Goal: Task Accomplishment & Management: Use online tool/utility

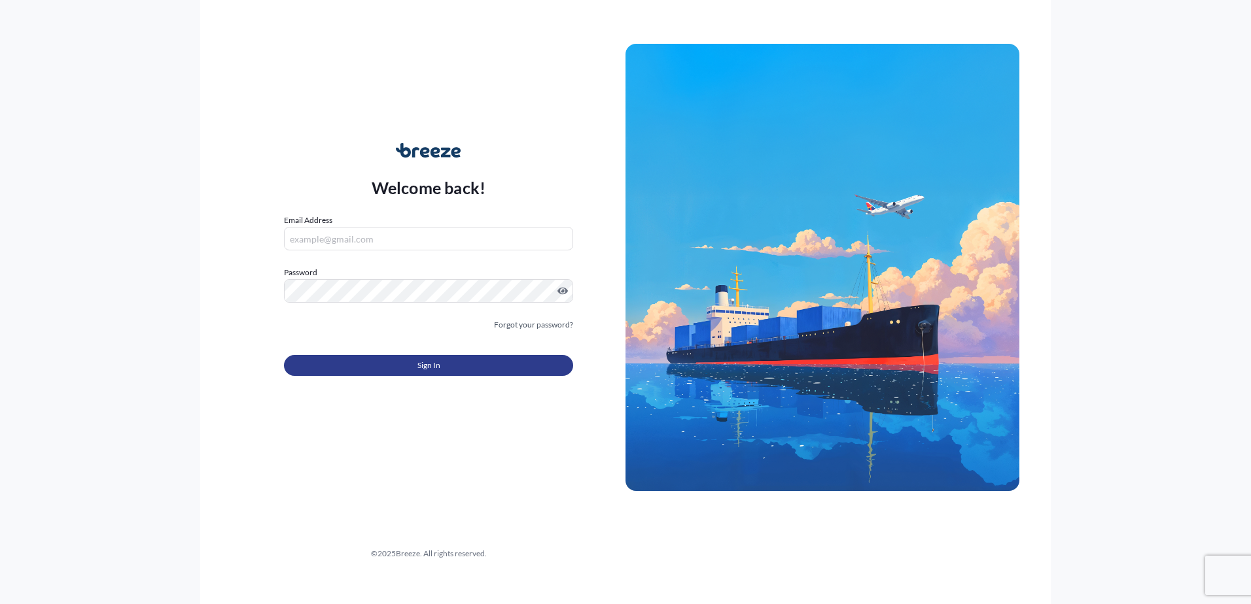
type input "[EMAIL_ADDRESS][DOMAIN_NAME]"
click at [420, 363] on span "Sign In" at bounding box center [428, 365] width 23 height 13
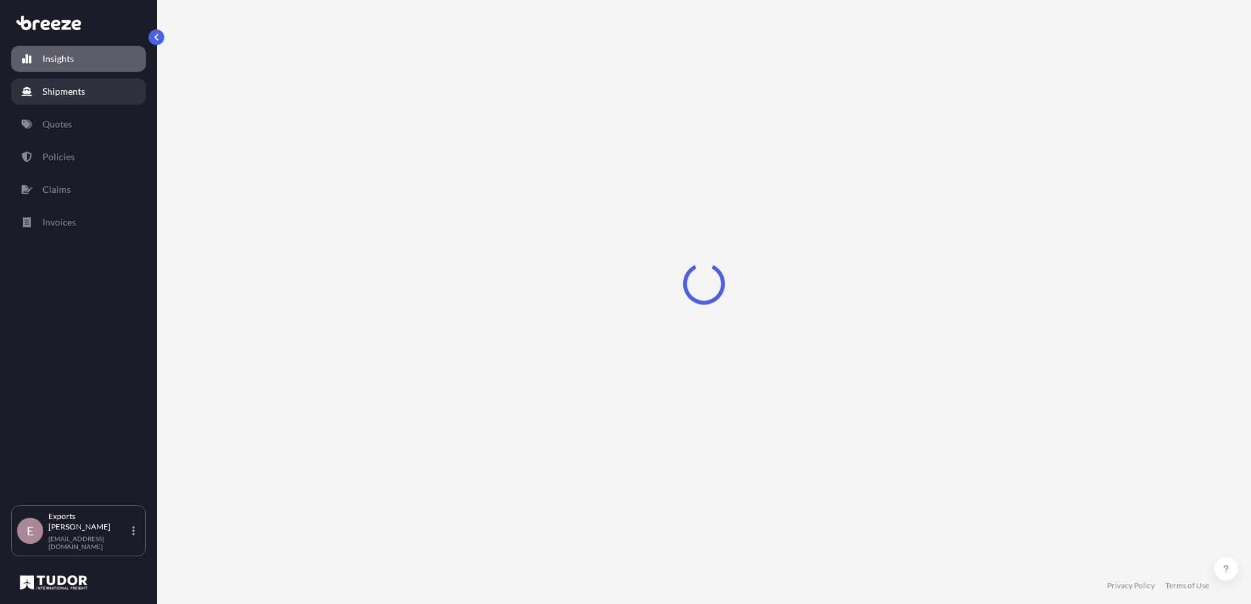
select select "2025"
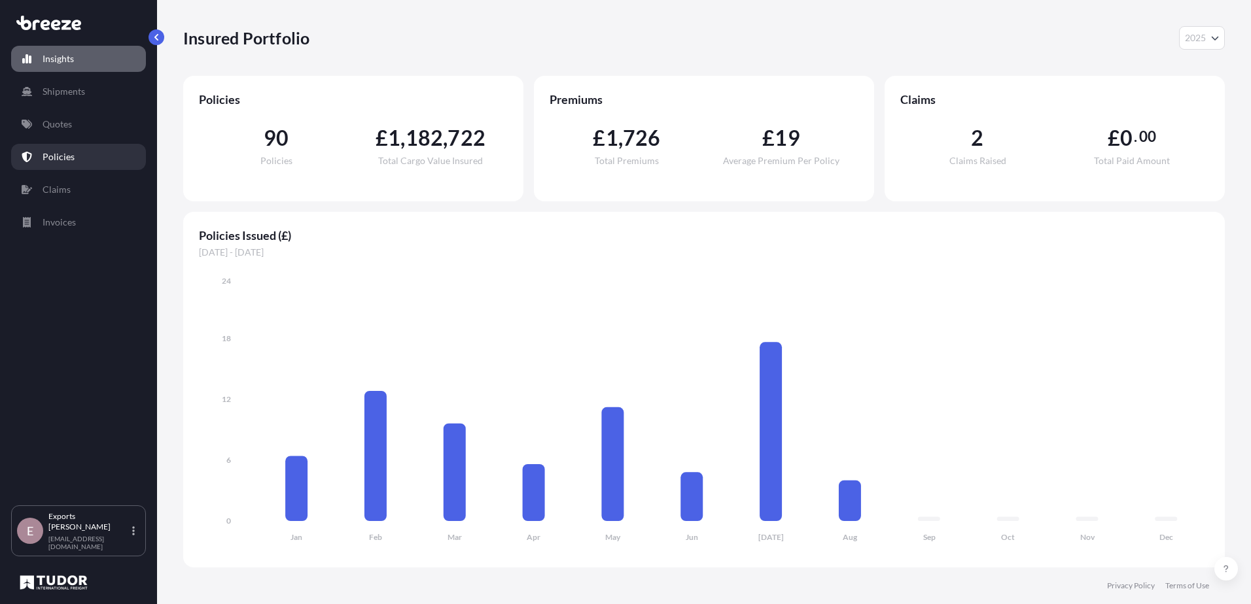
click at [80, 161] on link "Policies" at bounding box center [78, 157] width 135 height 26
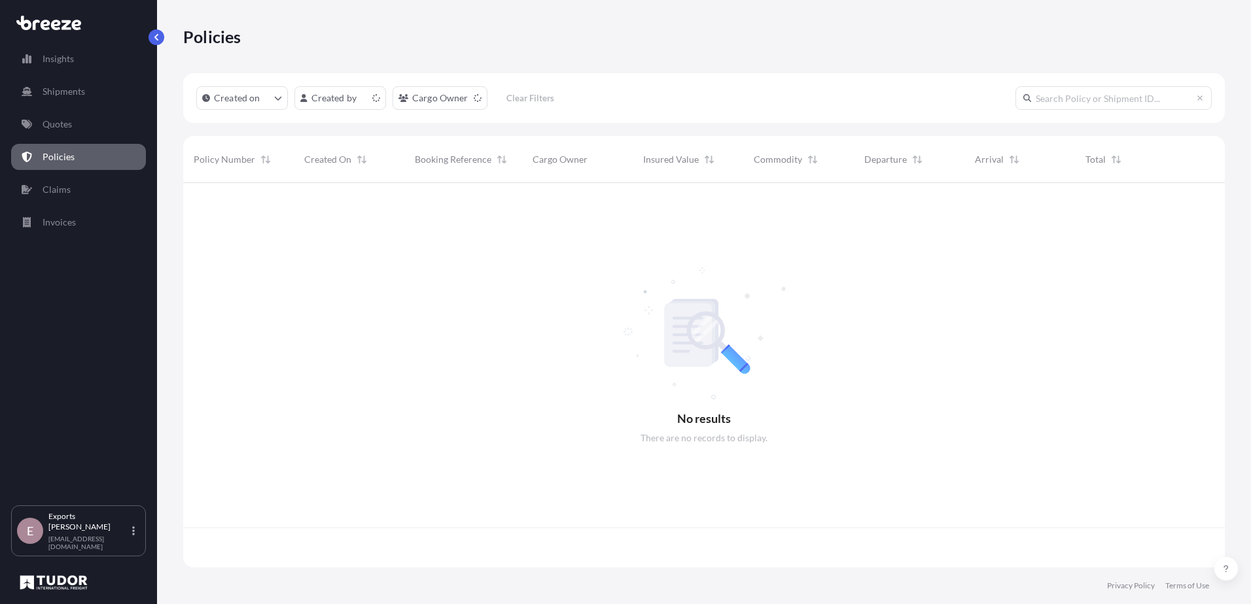
scroll to position [382, 1032]
click at [1105, 95] on input "text" at bounding box center [1113, 98] width 196 height 24
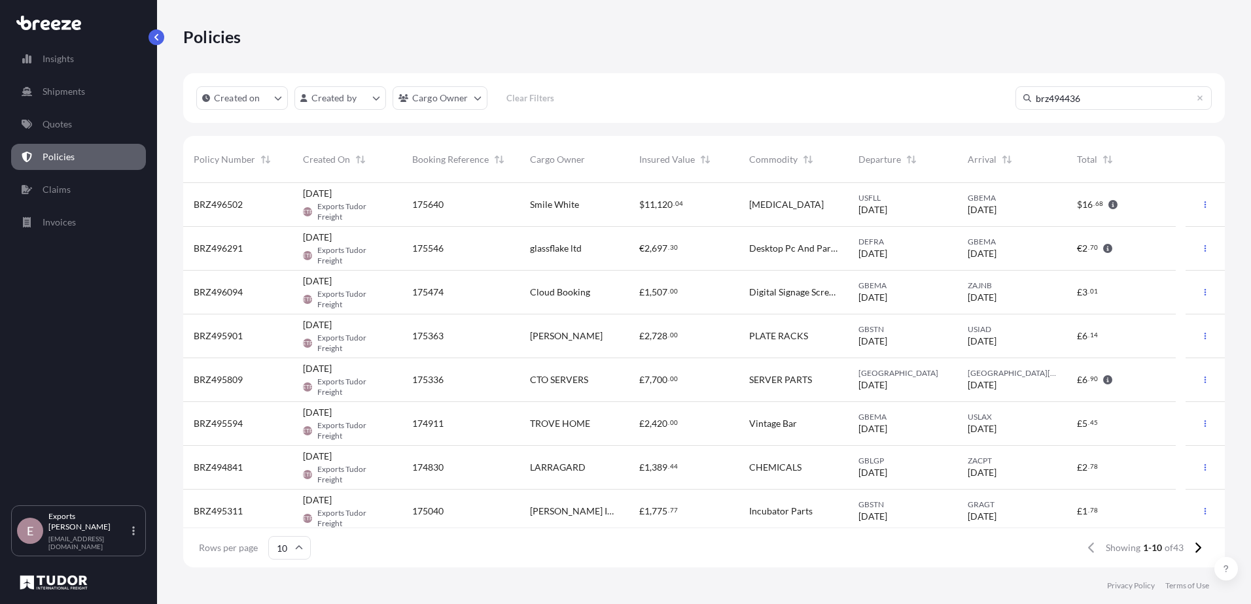
click at [1113, 98] on input "brz494436" at bounding box center [1113, 98] width 196 height 24
click at [1057, 93] on input "brz494436" at bounding box center [1113, 98] width 196 height 24
click at [1077, 95] on input "brz494436" at bounding box center [1113, 98] width 196 height 24
click at [1047, 101] on input "brz494436" at bounding box center [1113, 98] width 196 height 24
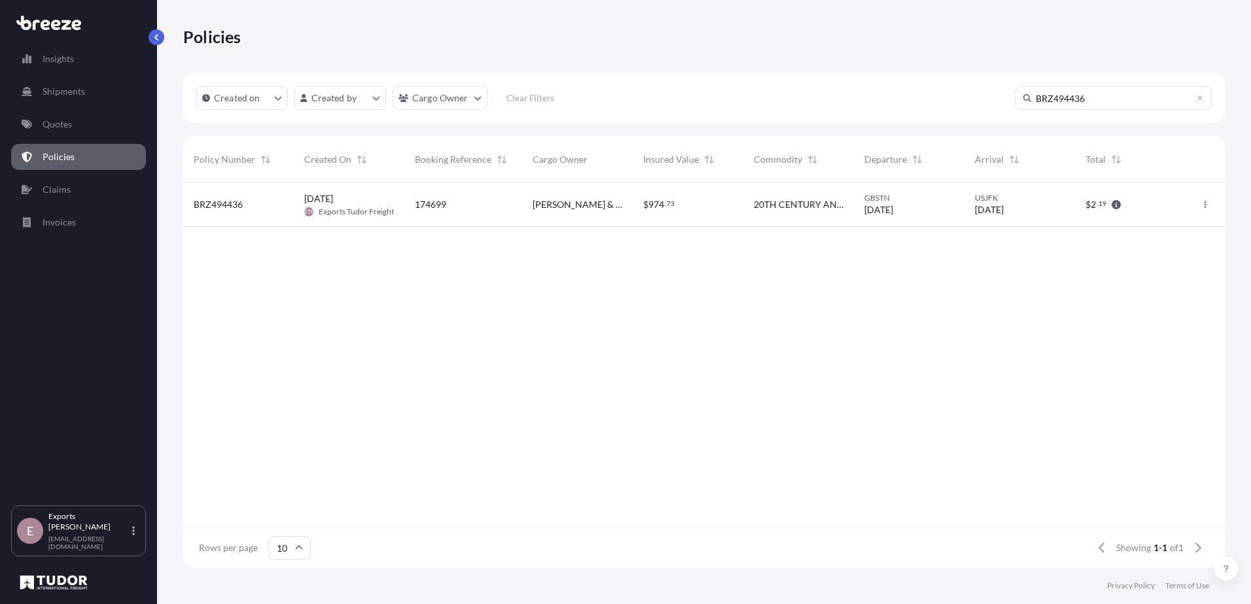
type input "BRZ494436"
drag, startPoint x: 1027, startPoint y: 239, endPoint x: 1026, endPoint y: 247, distance: 7.2
click at [1028, 239] on div "BRZ494436 [DATE] ETF Exports Tudor Freight 174699 [PERSON_NAME] & Fabe $ 974 . …" at bounding box center [703, 355] width 1041 height 345
click at [893, 215] on span "[DATE]" at bounding box center [878, 209] width 29 height 13
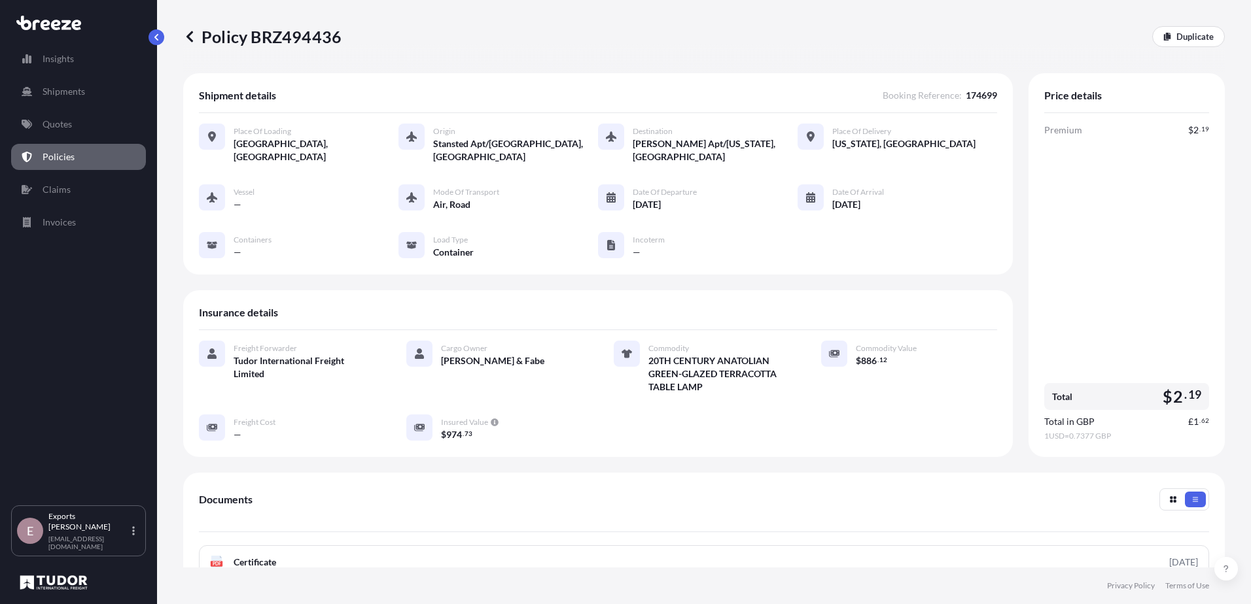
click at [807, 200] on icon at bounding box center [810, 197] width 9 height 10
drag, startPoint x: 807, startPoint y: 200, endPoint x: 894, endPoint y: 215, distance: 88.3
click at [894, 215] on div "Vessel — Mode of Transport Air, Road Date of Departure [DATE] Date of Arrival […" at bounding box center [598, 221] width 798 height 75
drag, startPoint x: 618, startPoint y: 203, endPoint x: 712, endPoint y: 205, distance: 94.2
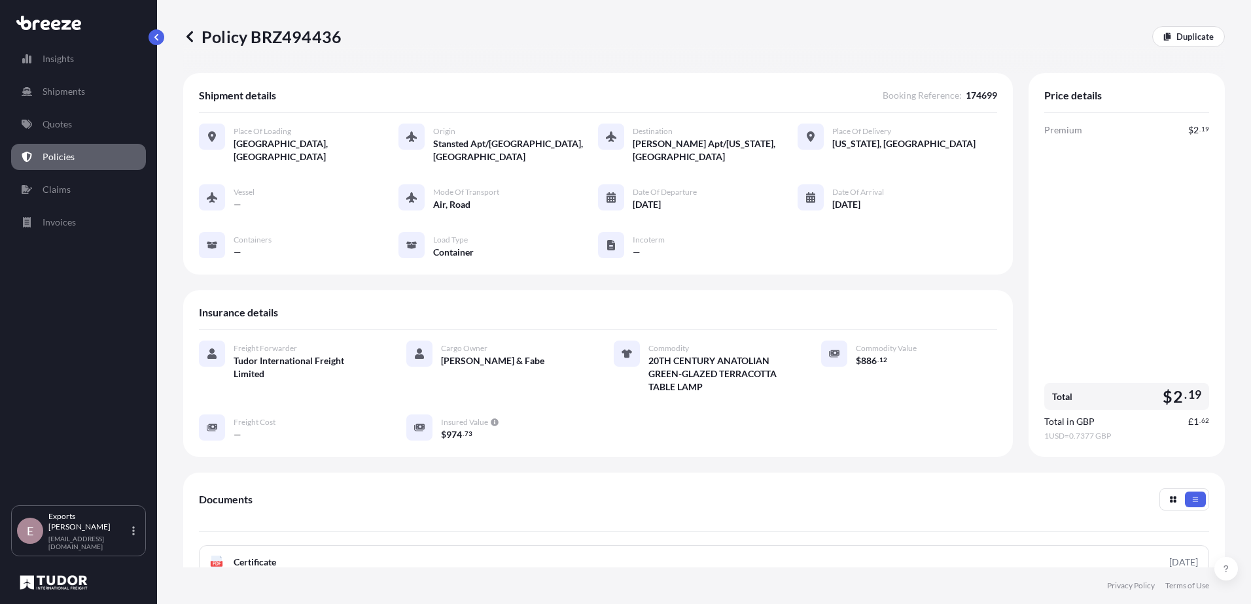
click at [712, 205] on div "Vessel — Mode of Transport Air, Road Date of Departure [DATE] Date of Arrival […" at bounding box center [598, 221] width 798 height 75
drag, startPoint x: 712, startPoint y: 205, endPoint x: 755, endPoint y: 234, distance: 52.3
click at [759, 232] on div "Vessel — Mode of Transport Air, Road Date of Departure [DATE] Date of Arrival […" at bounding box center [598, 221] width 798 height 75
drag, startPoint x: 626, startPoint y: 198, endPoint x: 948, endPoint y: 215, distance: 322.2
click at [948, 215] on div "Vessel — Mode of Transport Air, Road Date of Departure [DATE] Date of Arrival […" at bounding box center [598, 221] width 798 height 75
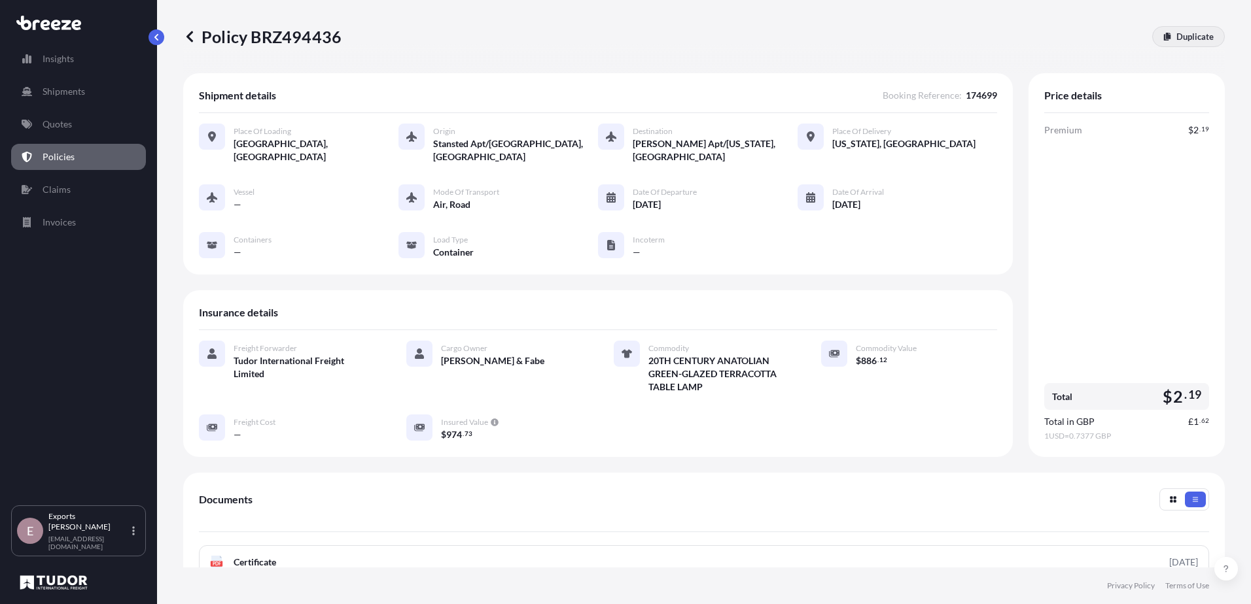
click at [1182, 43] on p "Duplicate" at bounding box center [1194, 36] width 37 height 13
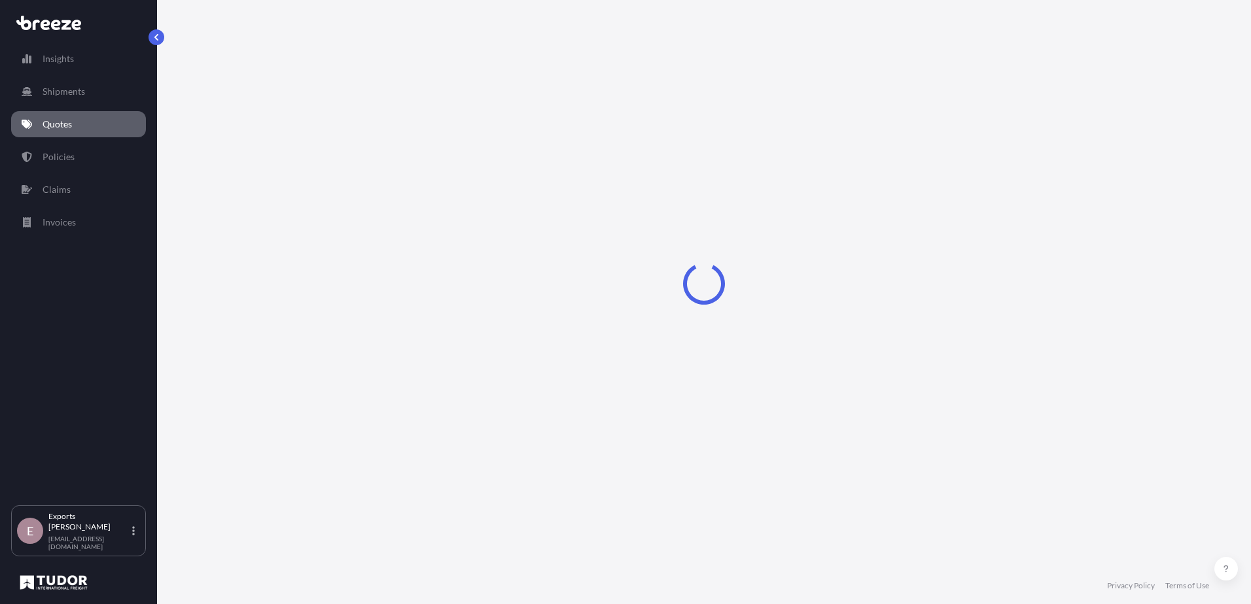
select select "Road"
select select "Air"
select select "Road"
select select "2"
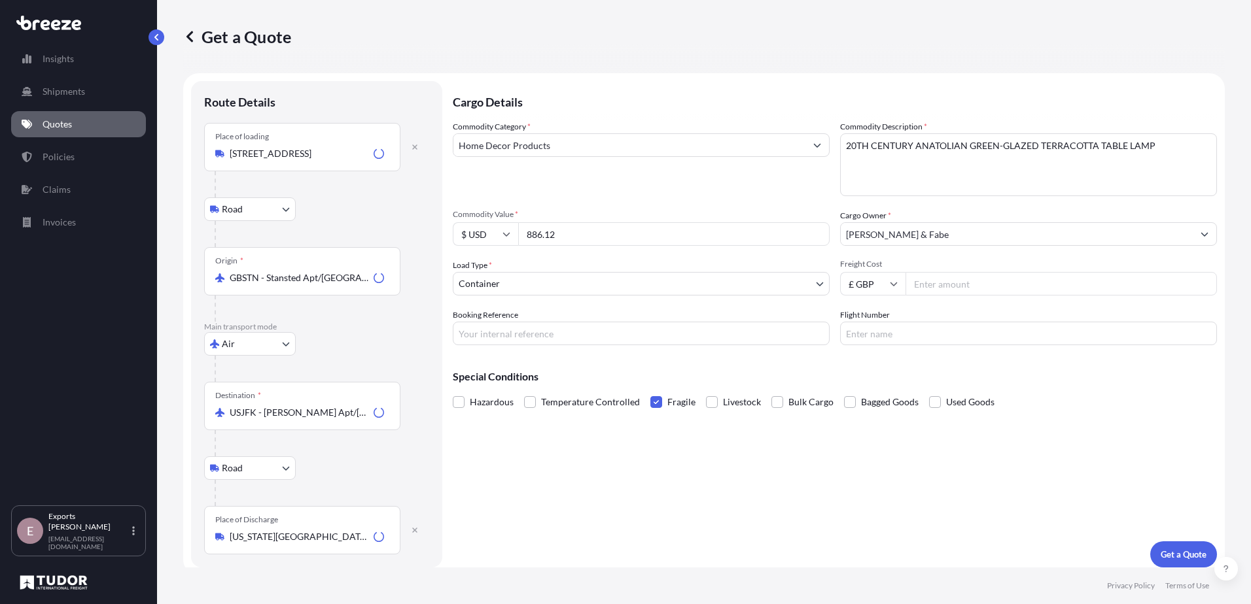
scroll to position [8, 0]
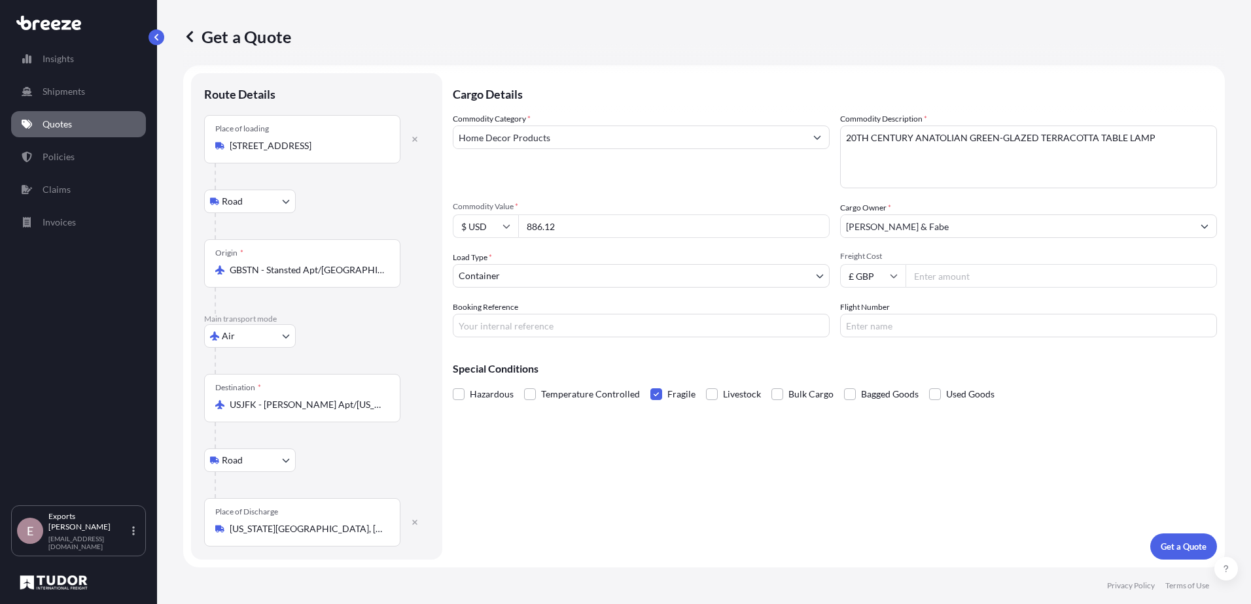
click at [588, 327] on input "Booking Reference" at bounding box center [641, 326] width 377 height 24
type input "174699"
click at [1161, 540] on button "Get a Quote" at bounding box center [1183, 547] width 67 height 26
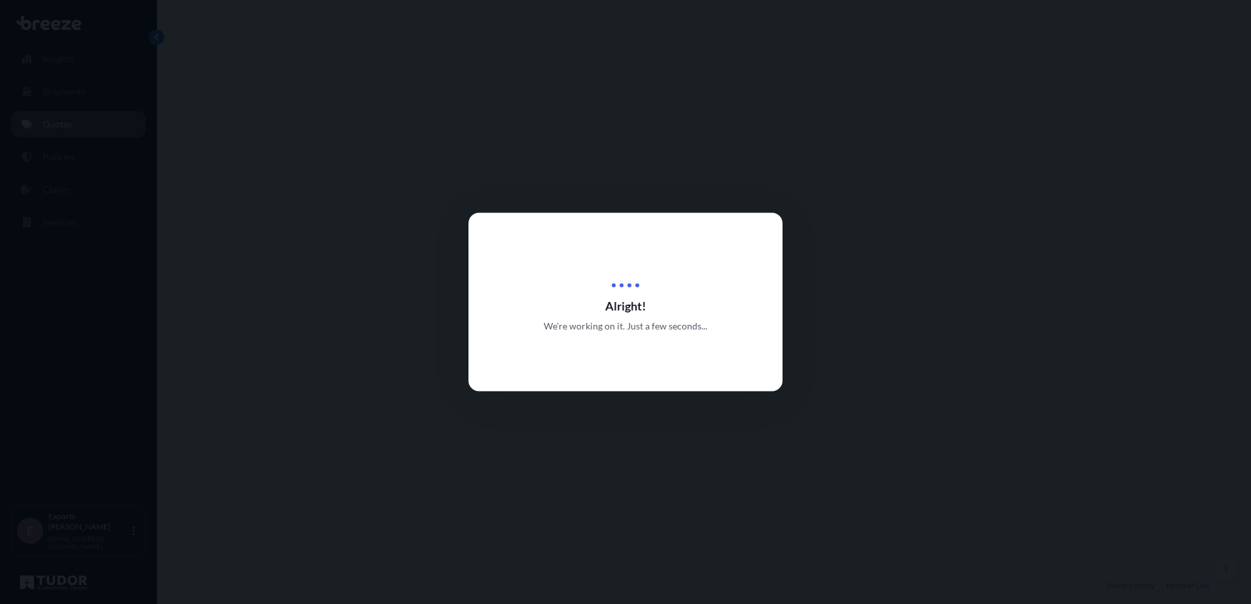
select select "Road"
select select "Air"
select select "Road"
select select "2"
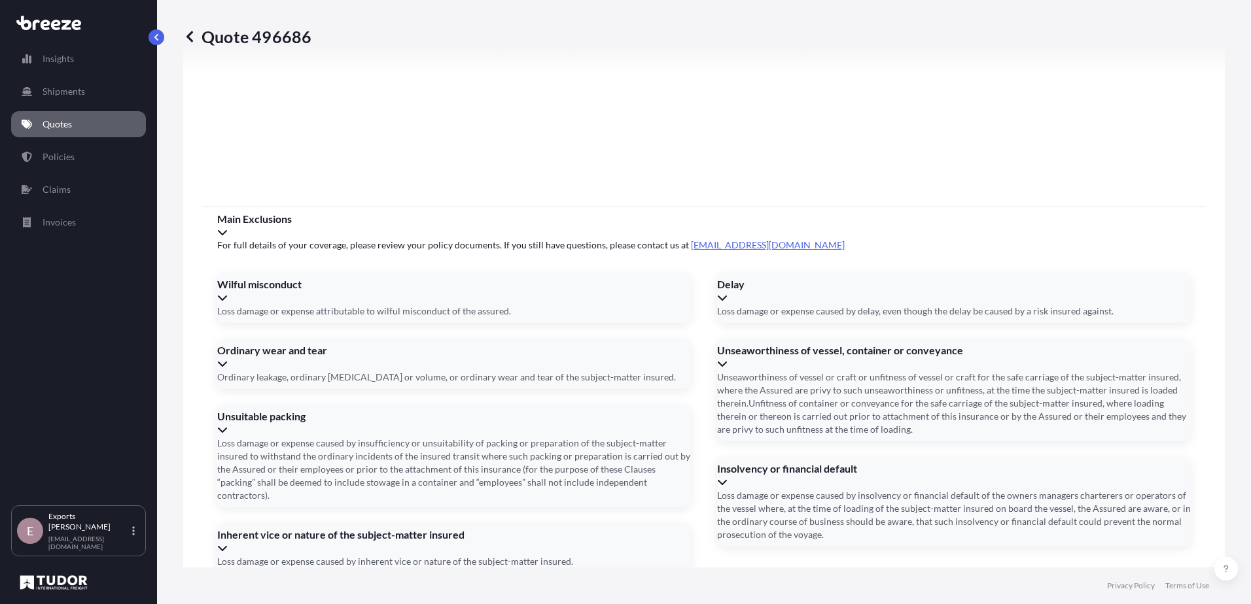
scroll to position [1719, 0]
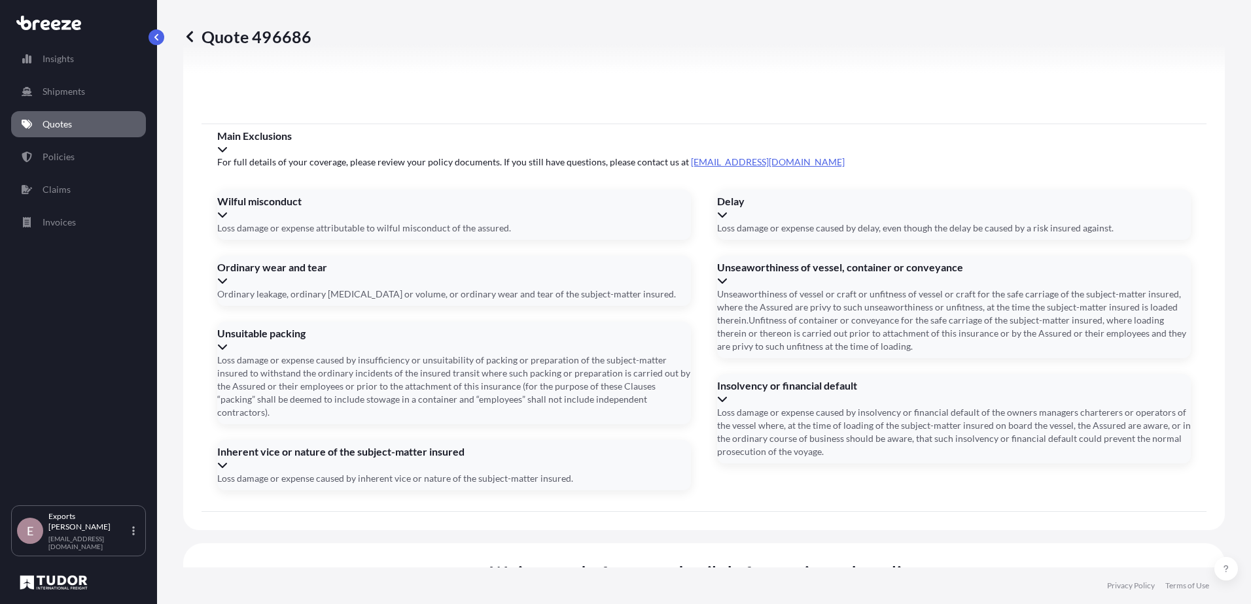
drag, startPoint x: 257, startPoint y: 399, endPoint x: 404, endPoint y: 390, distance: 147.5
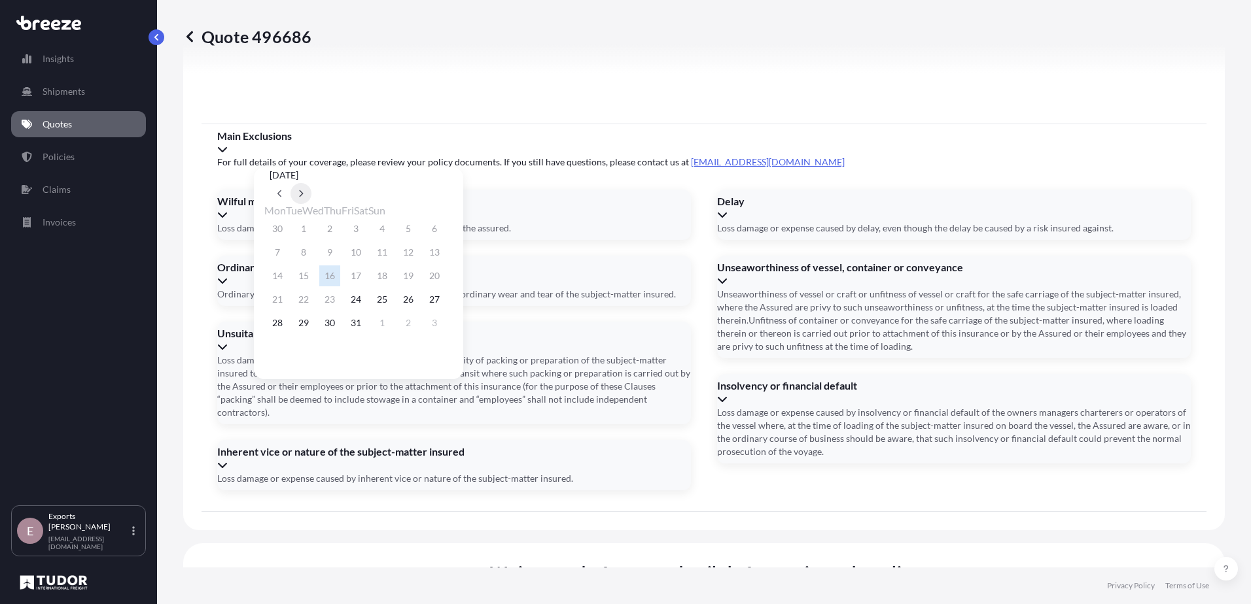
click at [304, 190] on icon at bounding box center [300, 194] width 5 height 8
click at [366, 275] on button "14" at bounding box center [355, 276] width 21 height 21
type input "[DATE]"
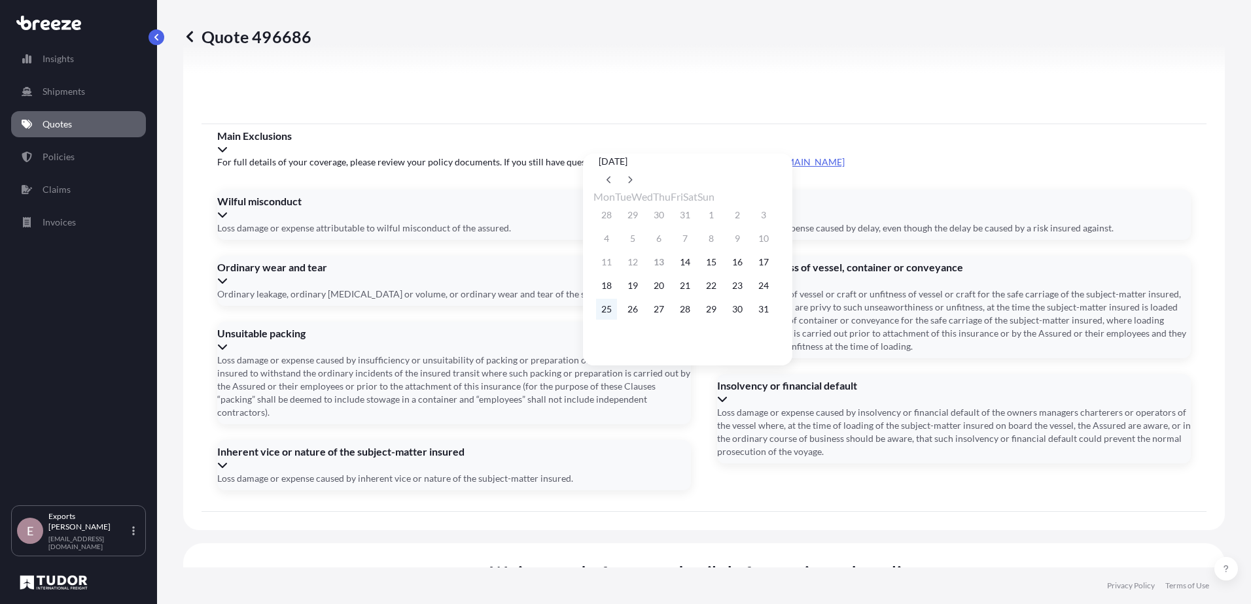
click at [605, 315] on button "25" at bounding box center [606, 309] width 21 height 21
type input "[DATE]"
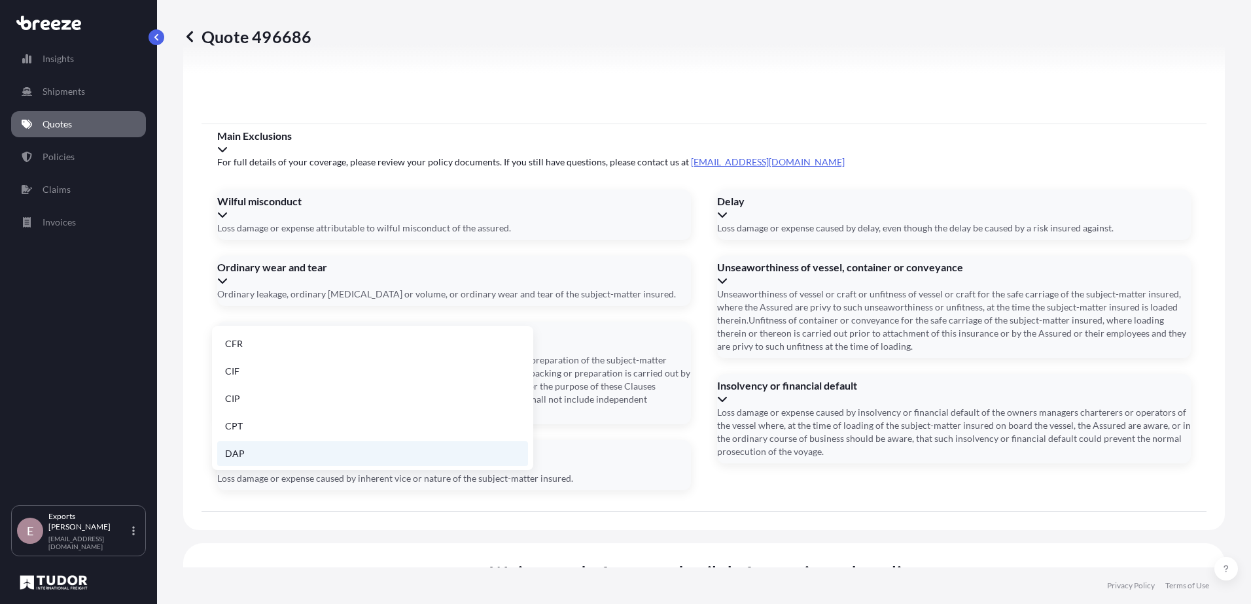
click at [315, 448] on li "DAP" at bounding box center [372, 454] width 311 height 25
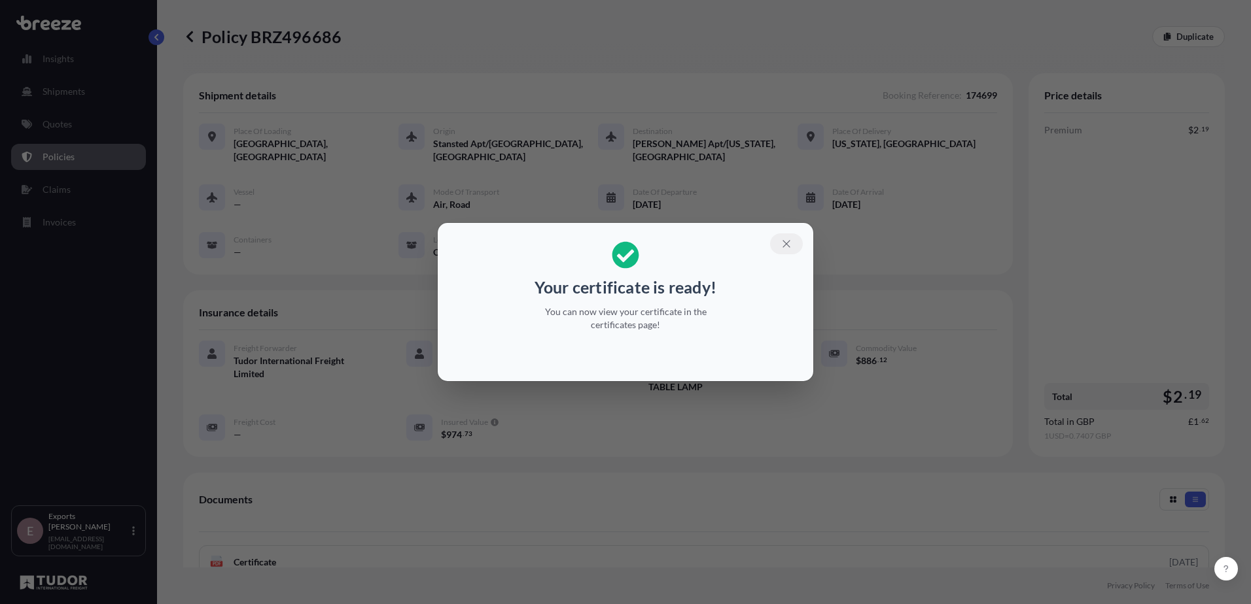
click at [786, 246] on icon "button" at bounding box center [786, 244] width 12 height 12
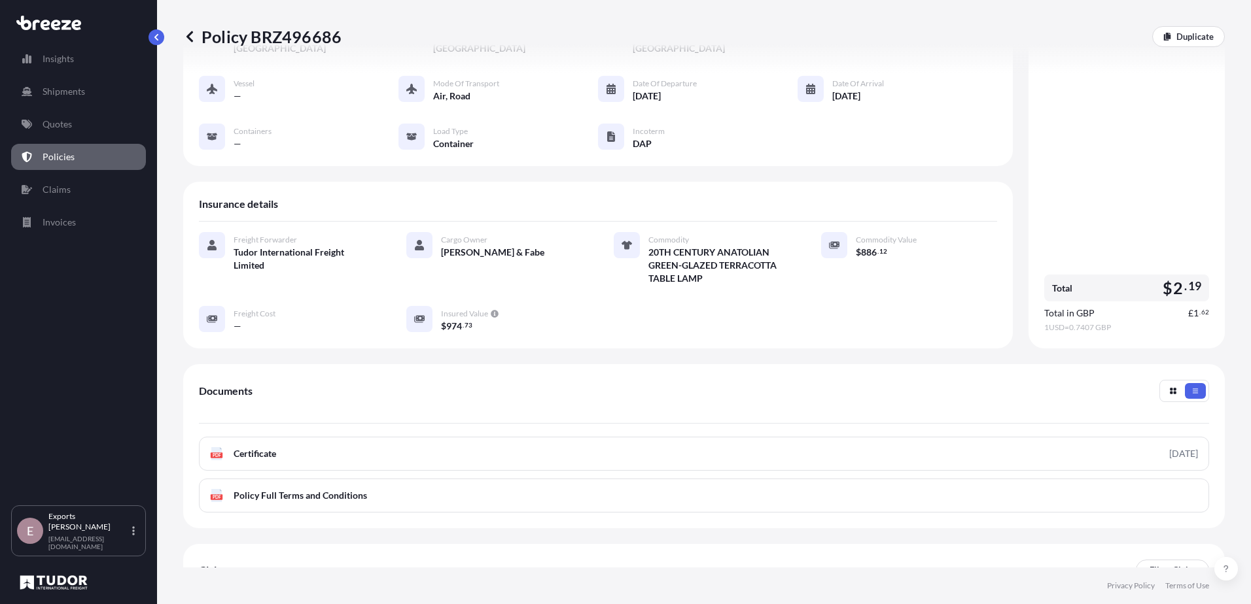
scroll to position [209, 0]
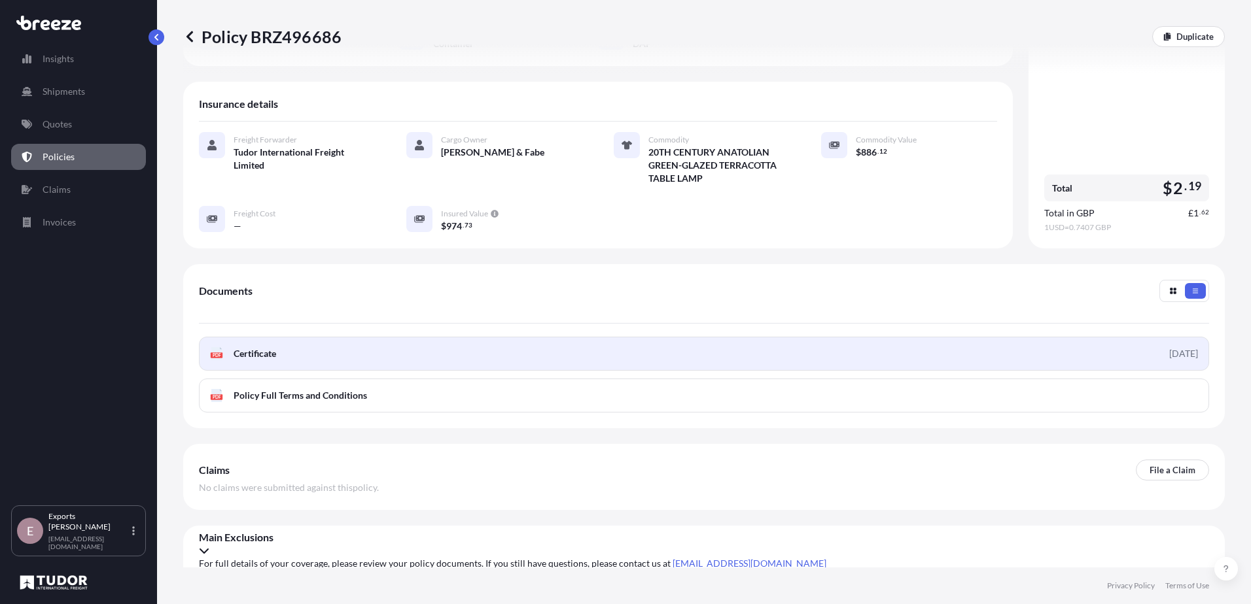
click at [345, 342] on link "PDF Certificate [DATE]" at bounding box center [704, 354] width 1010 height 34
